Goal: Task Accomplishment & Management: Use online tool/utility

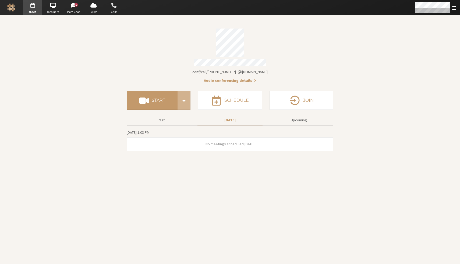
click at [118, 13] on span "Calls" at bounding box center [114, 12] width 19 height 5
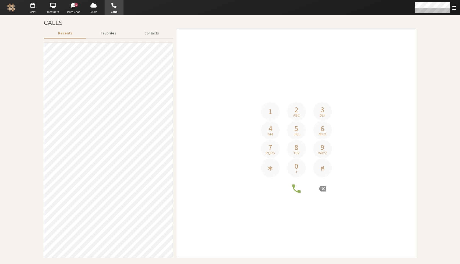
click at [278, 96] on h4 "Phone number" at bounding box center [296, 94] width 231 height 15
click at [296, 186] on icon at bounding box center [296, 188] width 11 height 11
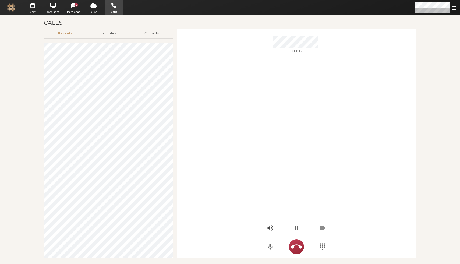
click at [272, 227] on icon "Open menu" at bounding box center [271, 228] width 8 height 8
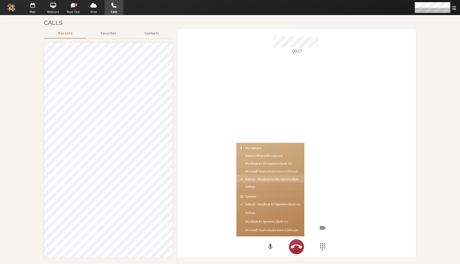
click at [256, 211] on span "AirPods" at bounding box center [273, 212] width 56 height 3
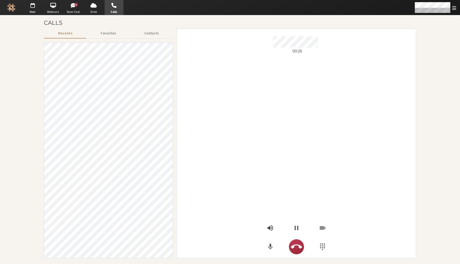
click at [272, 228] on icon "Open menu" at bounding box center [271, 228] width 8 height 8
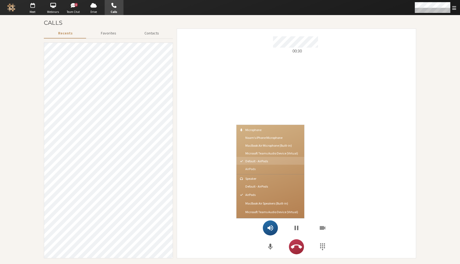
click at [260, 170] on span "AirPods" at bounding box center [273, 168] width 56 height 3
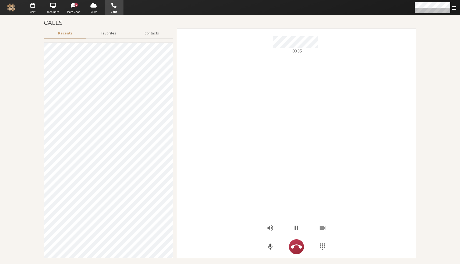
click at [269, 245] on icon "Mute" at bounding box center [271, 247] width 8 height 8
